Goal: Information Seeking & Learning: Check status

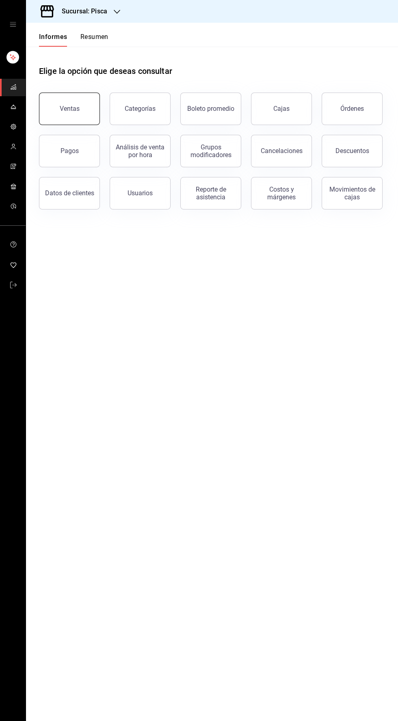
click at [60, 107] on font "Ventas" at bounding box center [70, 109] width 20 height 8
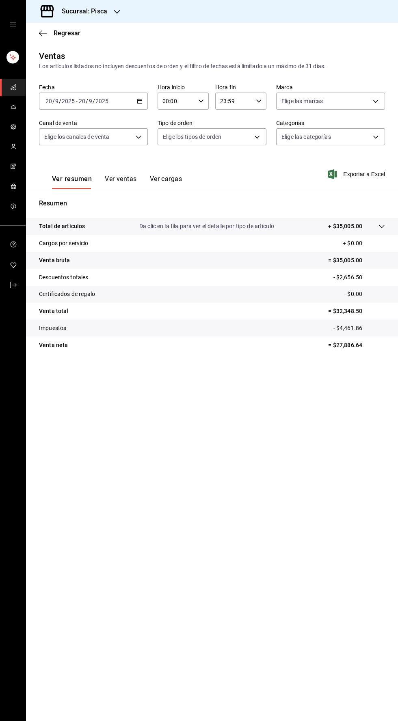
click at [111, 188] on button "Ver ventas" at bounding box center [121, 182] width 32 height 14
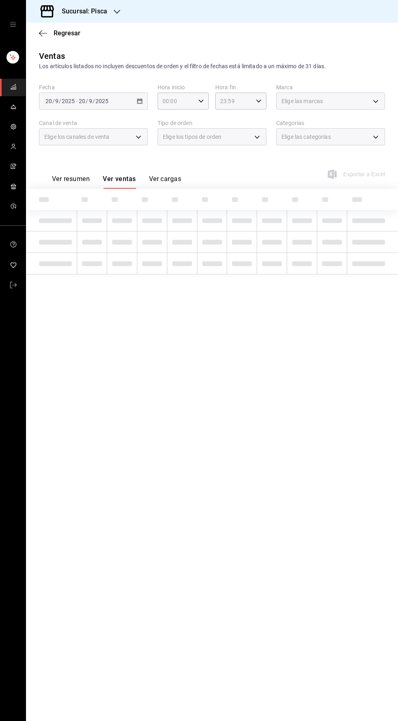
click at [367, 145] on div "Elige las categorías" at bounding box center [330, 136] width 109 height 17
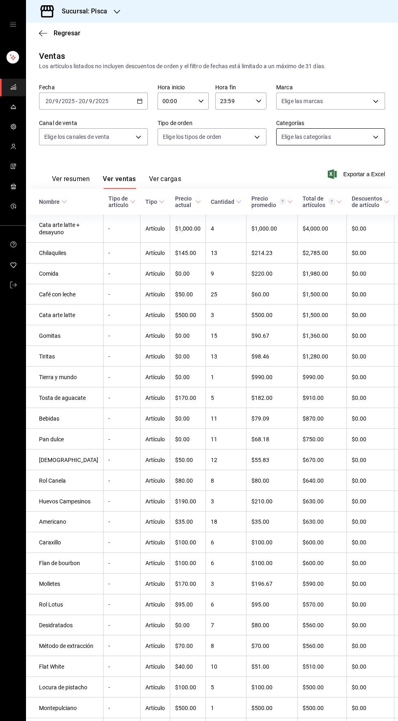
click at [371, 140] on body "Sucursal: Pisca Regresar Ventas Los artículos listados no incluyen descuentos d…" at bounding box center [199, 360] width 398 height 721
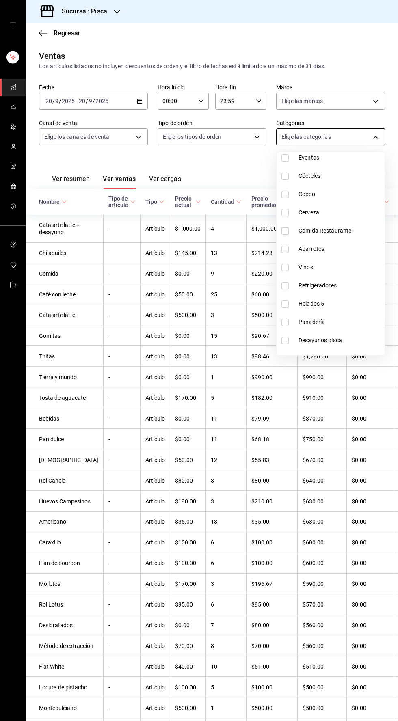
scroll to position [142, 0]
click at [283, 314] on li "Panadería" at bounding box center [330, 322] width 108 height 18
type input "234bba02-db58-4baf-bcb8-f13c8dbadb70"
checkbox input "true"
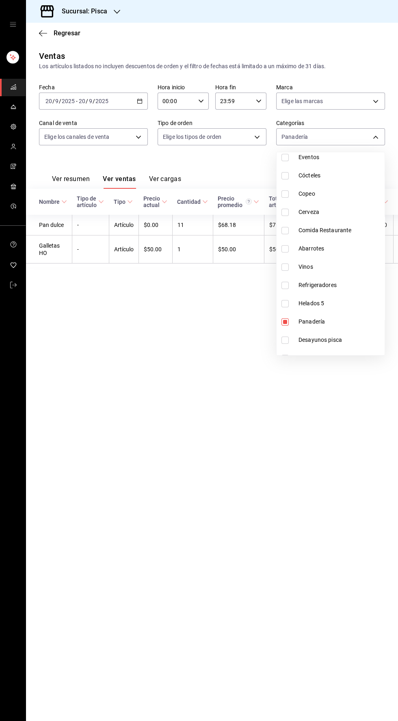
click at [285, 302] on input "checkbox" at bounding box center [284, 303] width 7 height 7
checkbox input "true"
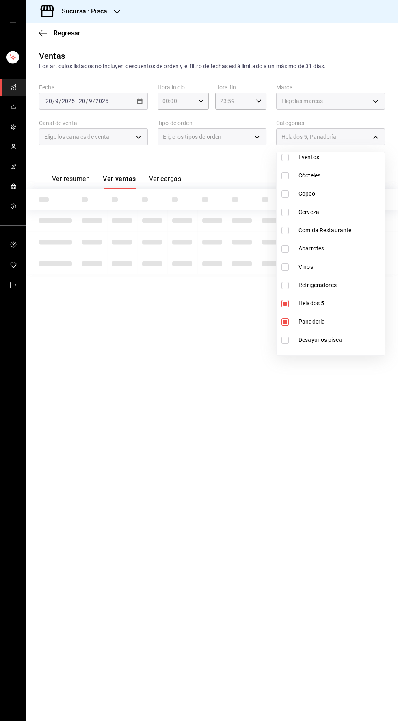
click at [281, 330] on li "Panadería" at bounding box center [330, 322] width 108 height 18
type input "2e004ecd-0e99-4f20-a2e6-b893d6da9dab"
checkbox input "false"
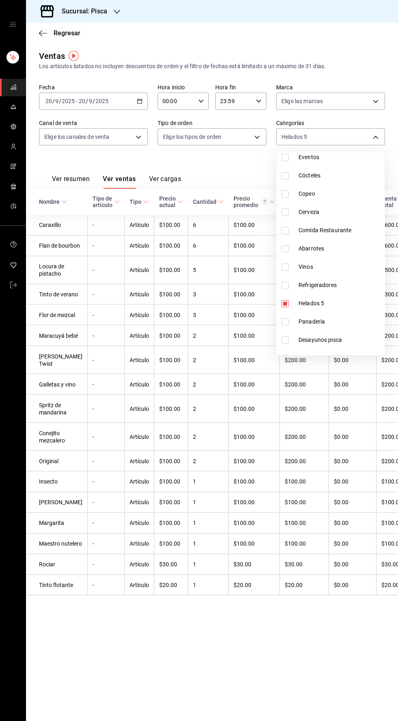
click at [135, 104] on div at bounding box center [199, 360] width 398 height 721
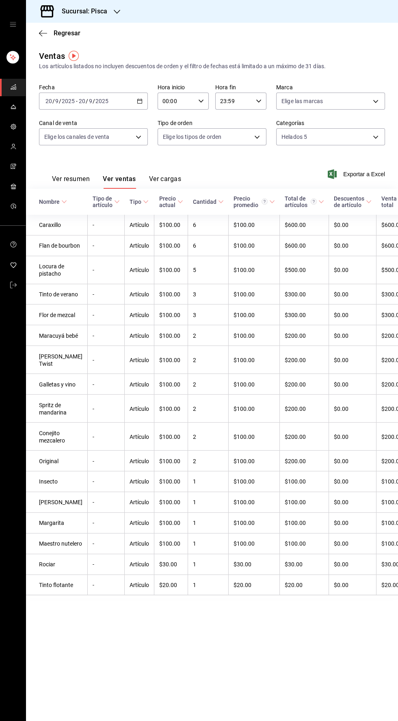
click at [140, 101] on icon "button" at bounding box center [140, 101] width 6 height 6
click at [54, 127] on font "Hoy" at bounding box center [51, 125] width 10 height 6
